Goal: Task Accomplishment & Management: Use online tool/utility

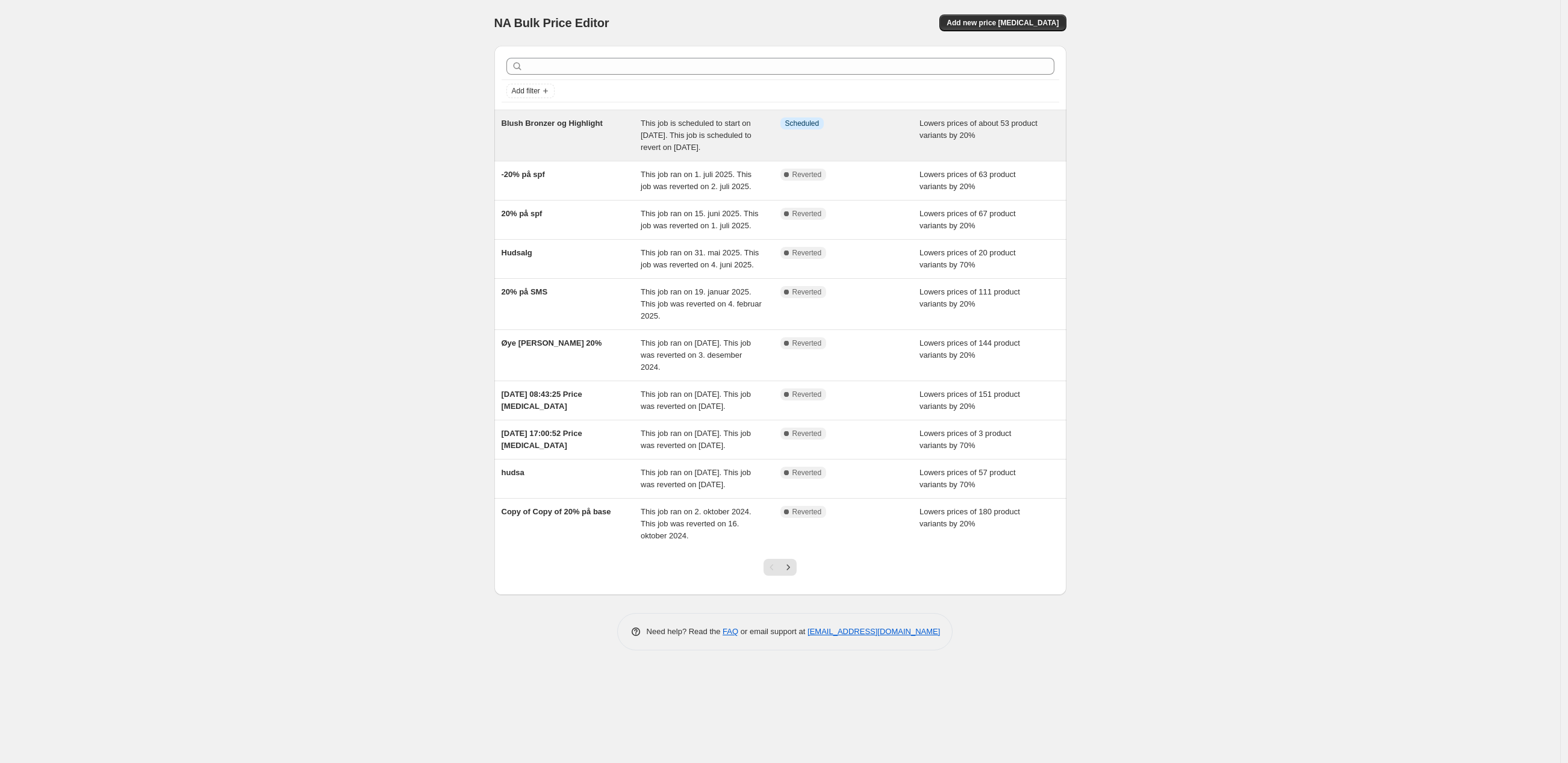
click at [638, 154] on div "Blush Bronzer og Highlight" at bounding box center [571, 135] width 140 height 36
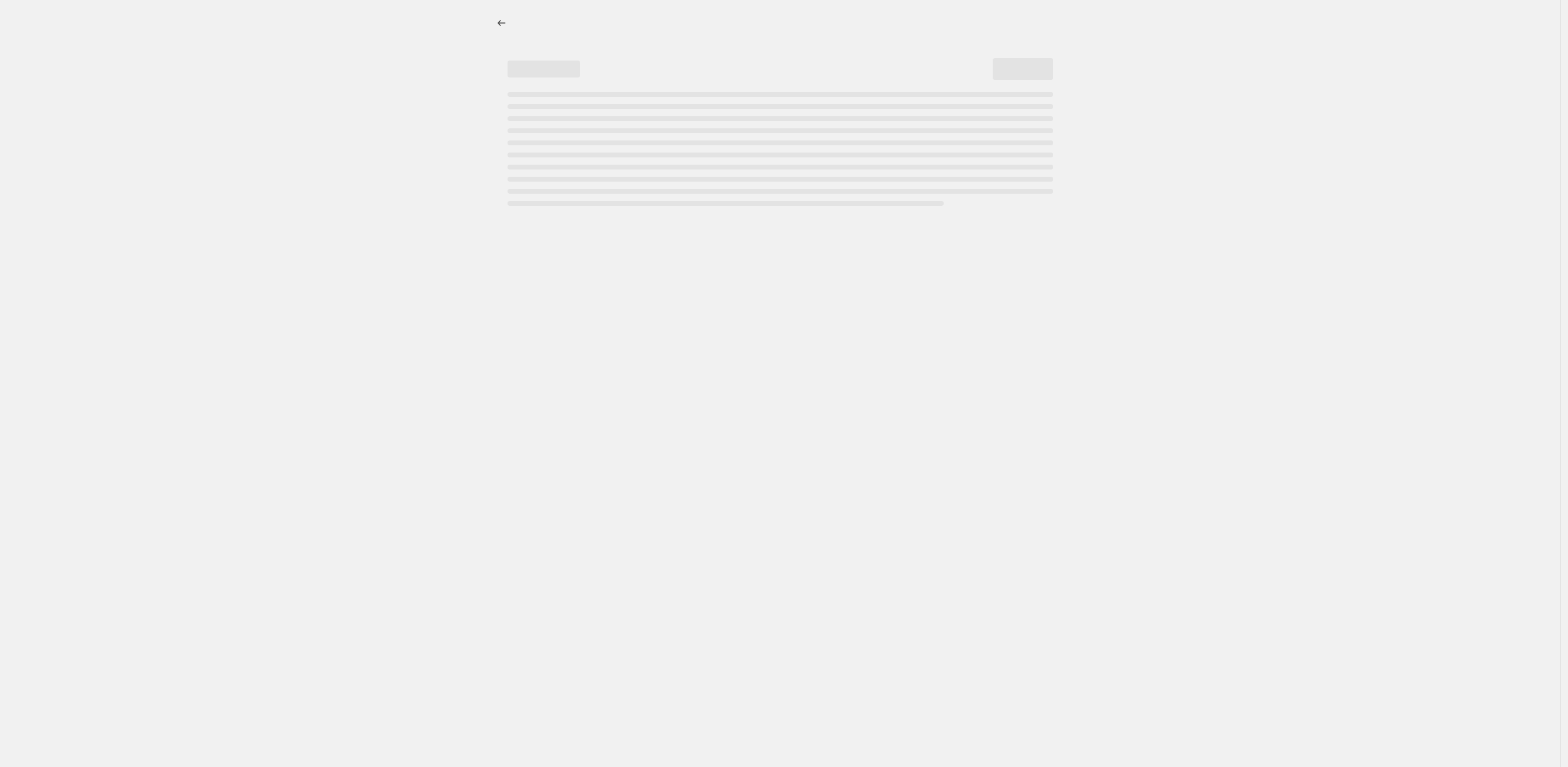
select select "percentage"
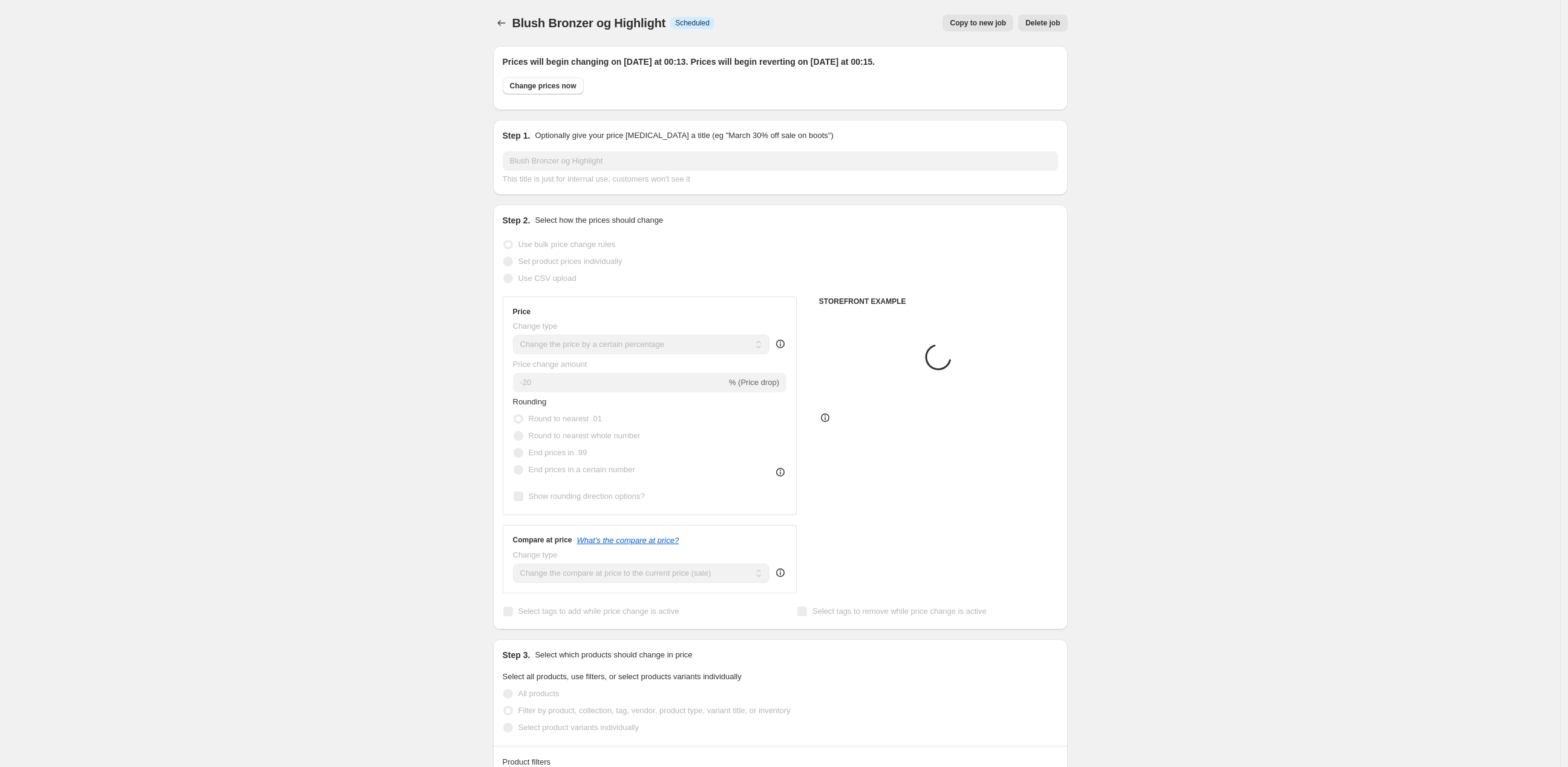
select select "collection"
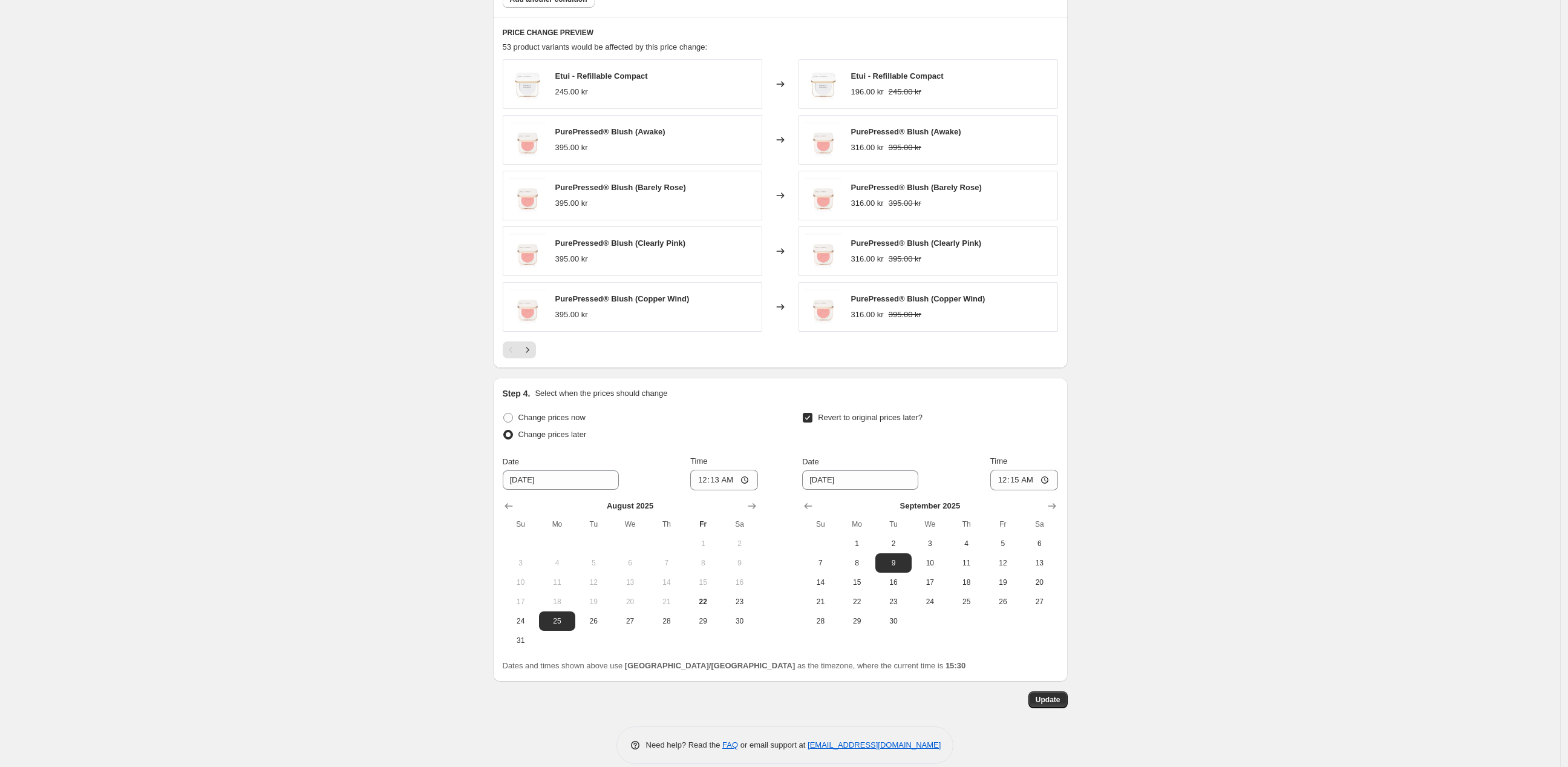
scroll to position [879, 0]
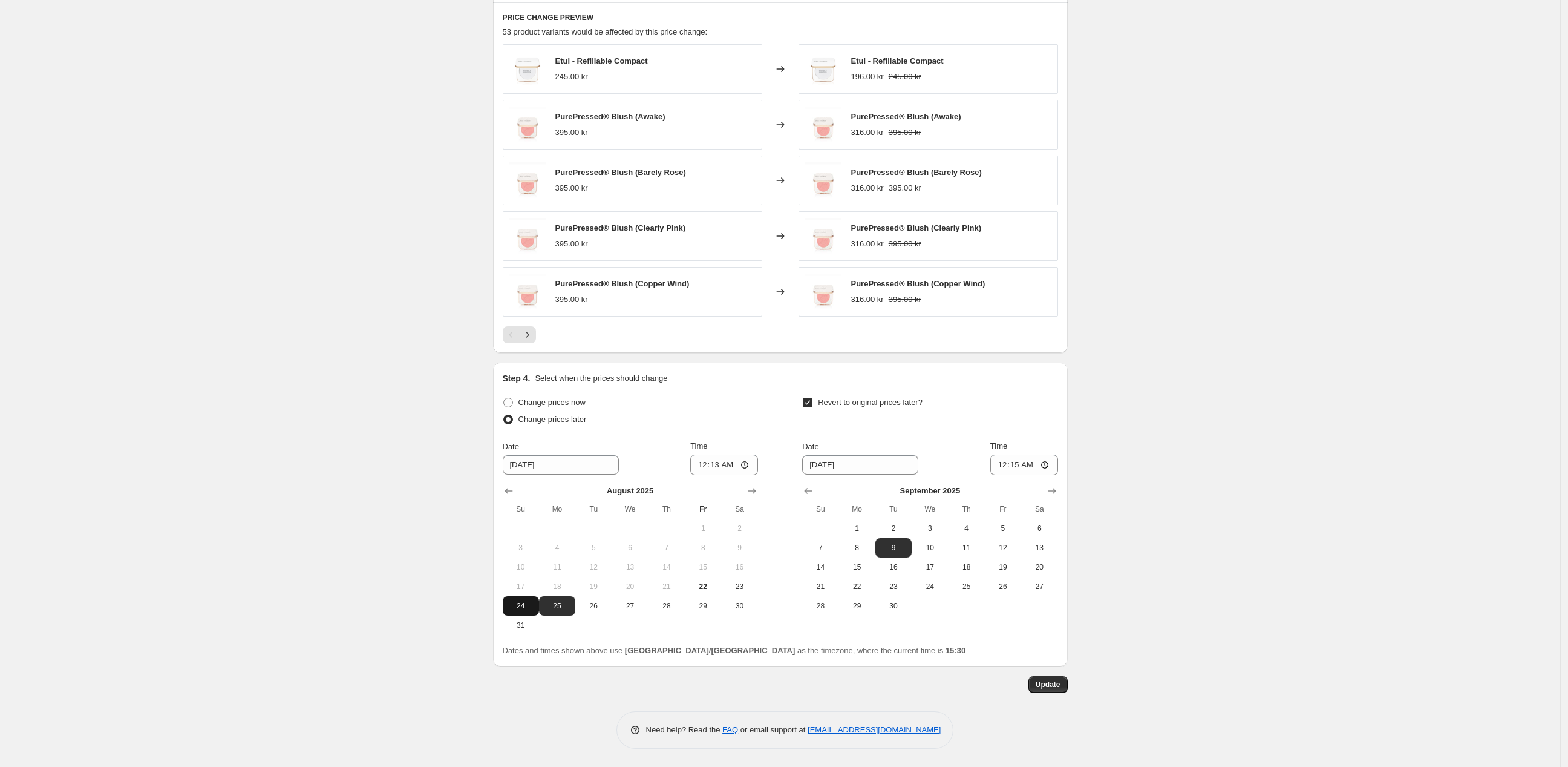
click at [530, 604] on span "24" at bounding box center [521, 606] width 26 height 10
type input "[DATE]"
click at [1059, 688] on span "Update" at bounding box center [1048, 685] width 25 height 10
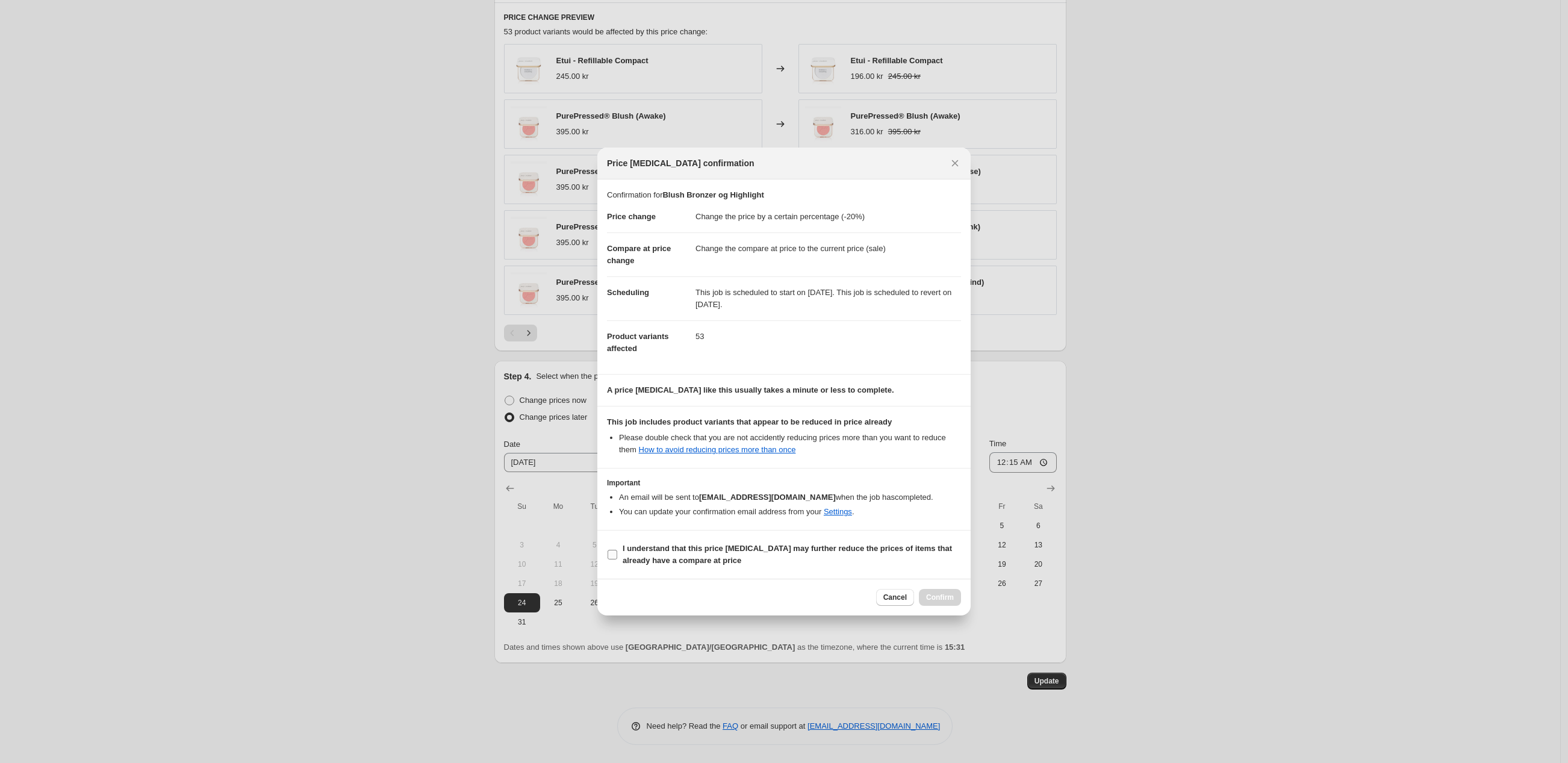
click at [615, 559] on input "I understand that this price [MEDICAL_DATA] may further reduce the prices of it…" at bounding box center [612, 555] width 10 height 10
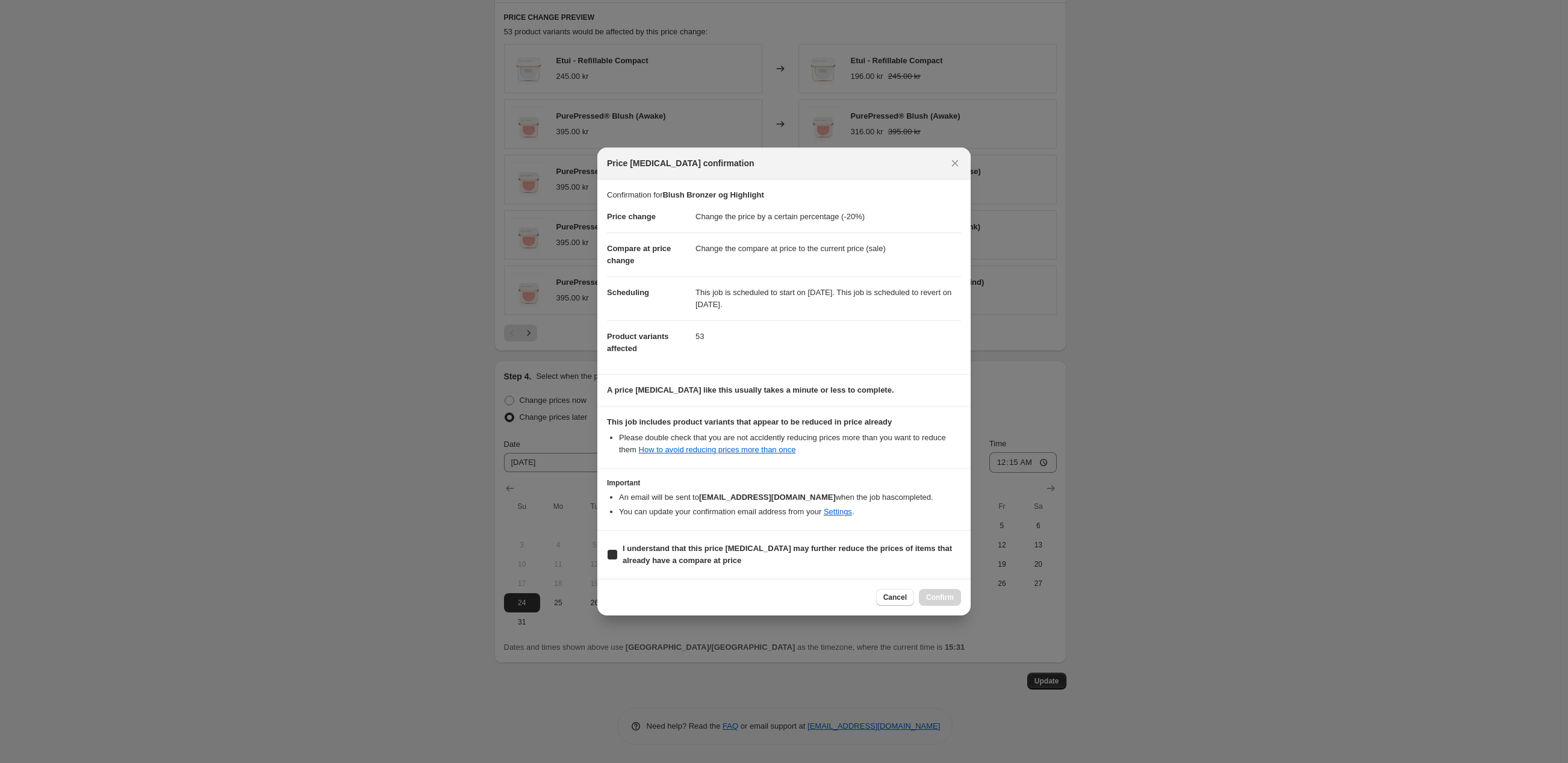
checkbox input "true"
click at [928, 597] on span "Confirm" at bounding box center [936, 598] width 27 height 10
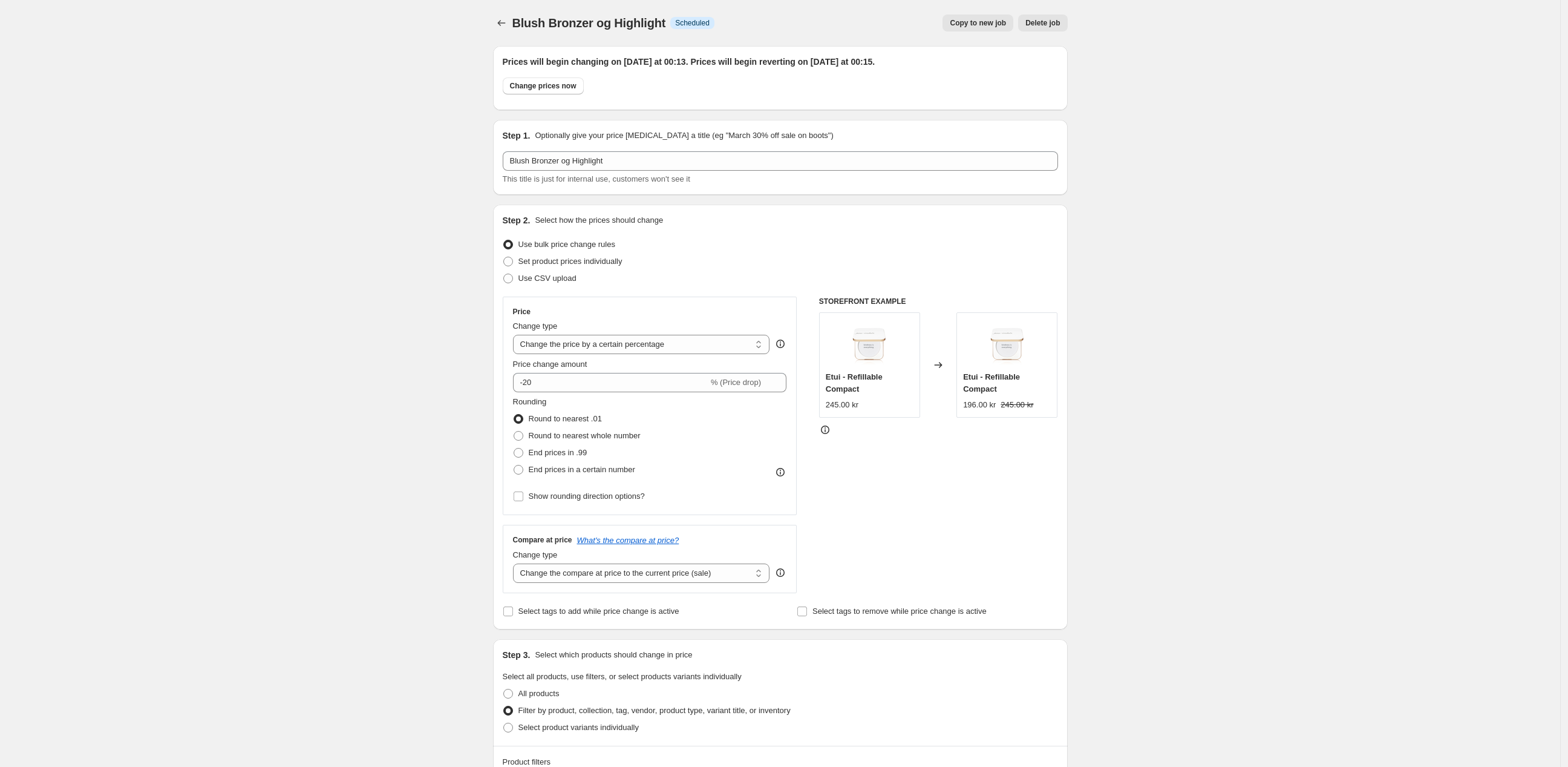
scroll to position [879, 0]
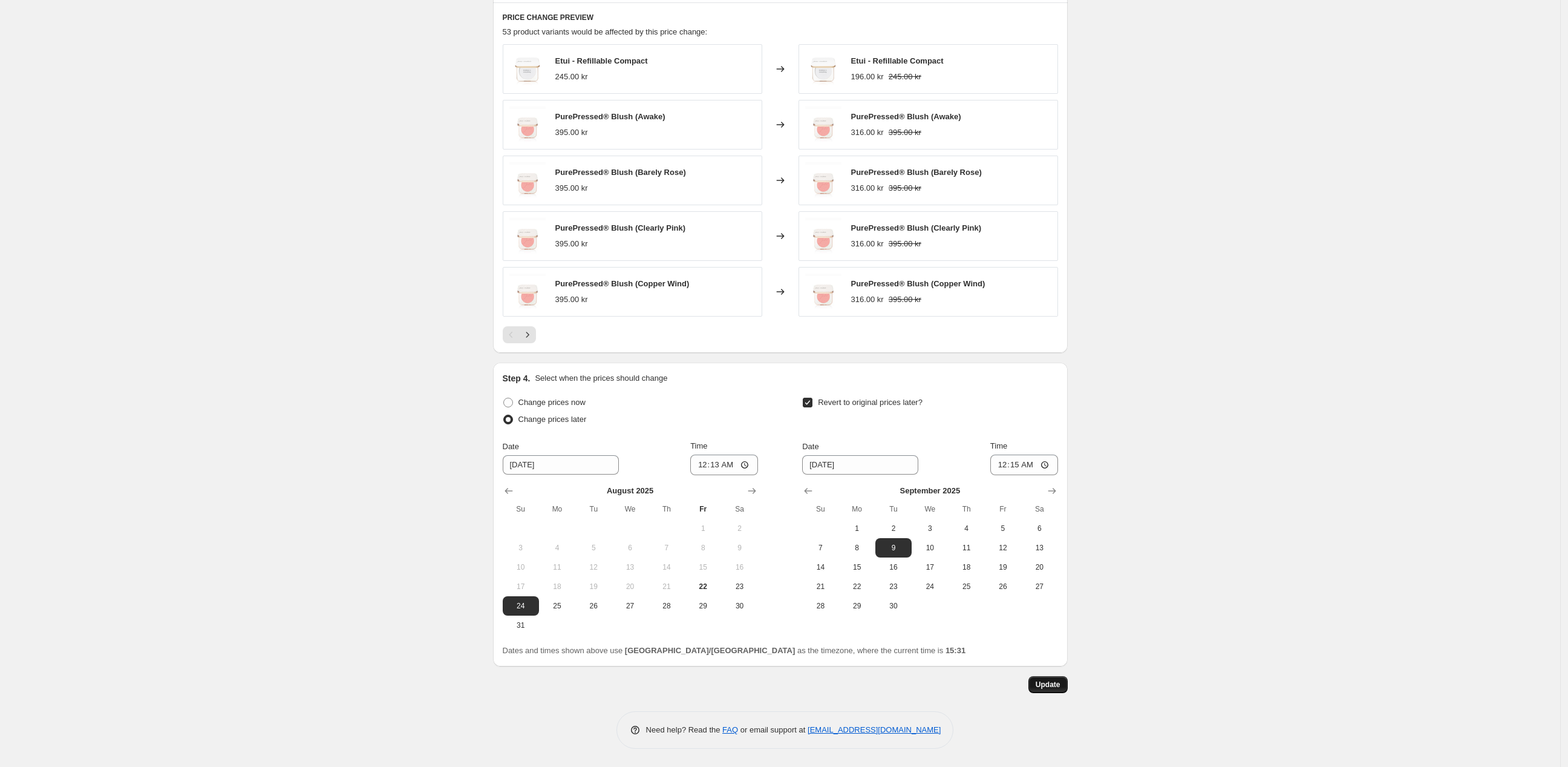
click at [1060, 687] on span "Update" at bounding box center [1048, 685] width 25 height 10
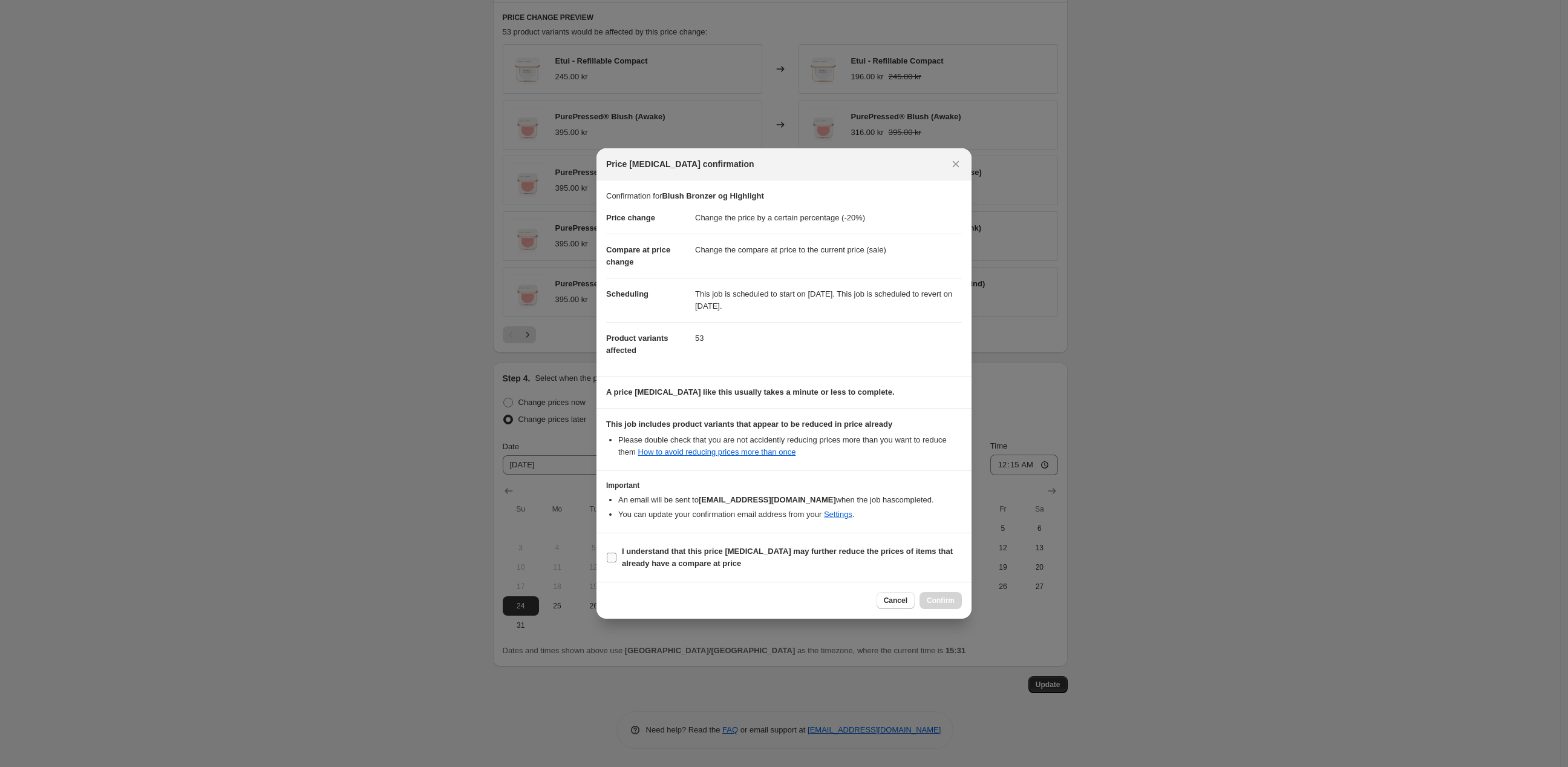
click at [728, 562] on b "I understand that this price [MEDICAL_DATA] may further reduce the prices of it…" at bounding box center [787, 557] width 331 height 21
click at [616, 562] on input "I understand that this price [MEDICAL_DATA] may further reduce the prices of it…" at bounding box center [611, 558] width 10 height 10
checkbox input "true"
click at [949, 604] on span "Confirm" at bounding box center [940, 601] width 28 height 10
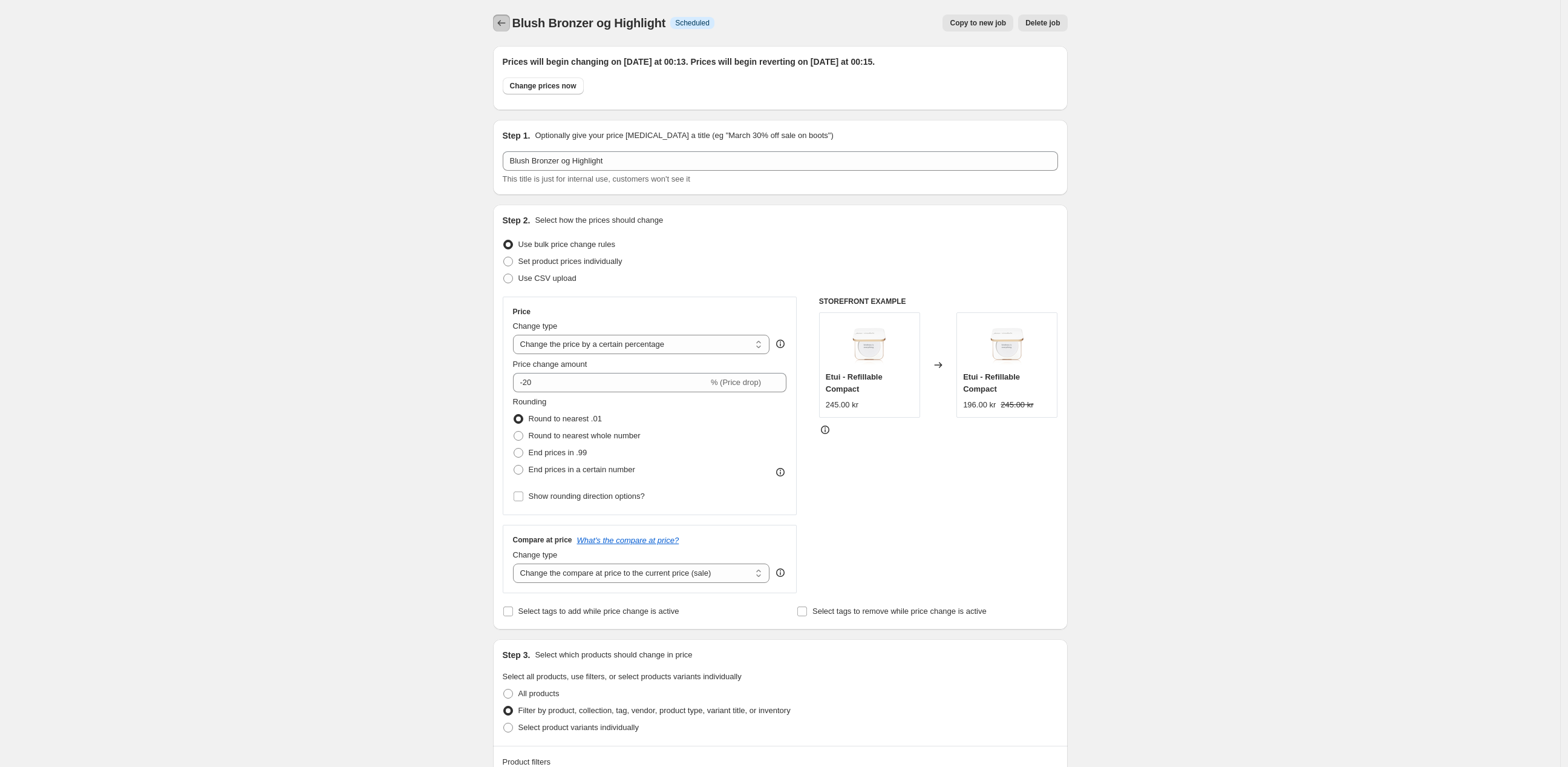
click at [510, 25] on button "Price change jobs" at bounding box center [502, 23] width 17 height 17
